Goal: Find specific page/section: Find specific page/section

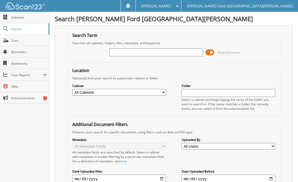
click at [126, 55] on input "text" at bounding box center [155, 52] width 93 height 8
type input "2548815"
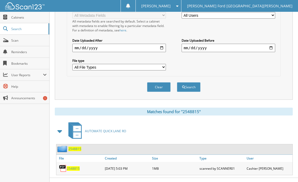
scroll to position [140, 0]
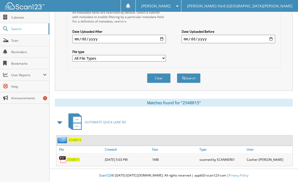
click at [72, 160] on span "2548815" at bounding box center [73, 159] width 13 height 4
